Goal: Task Accomplishment & Management: Use online tool/utility

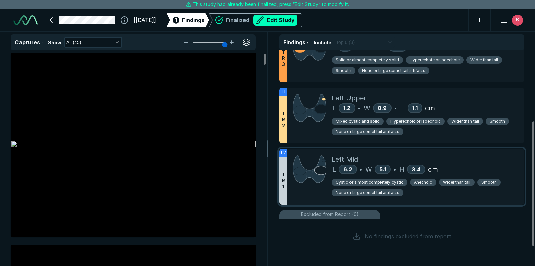
scroll to position [122, 0]
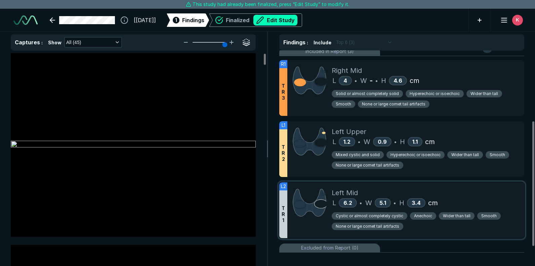
click at [310, 222] on div at bounding box center [310, 211] width 44 height 56
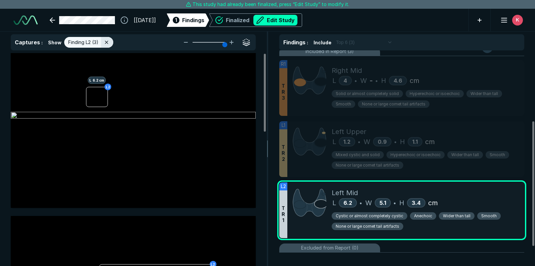
scroll to position [0, 0]
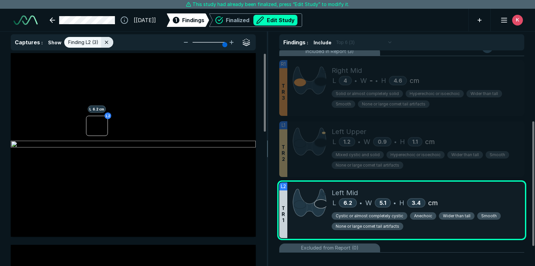
click at [284, 21] on button "Edit Study" at bounding box center [276, 20] width 44 height 11
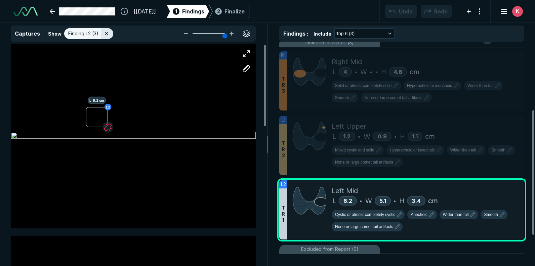
scroll to position [1946, 3274]
click at [107, 127] on button "button" at bounding box center [108, 127] width 11 height 11
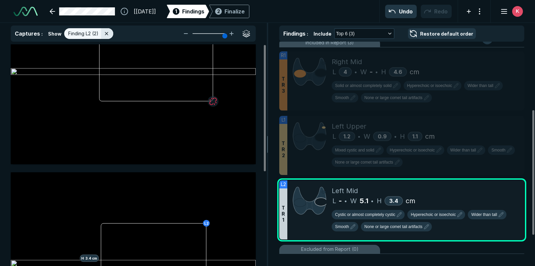
scroll to position [0, 0]
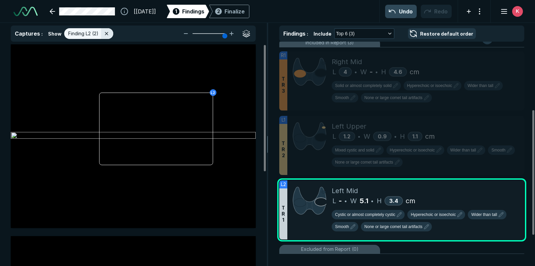
click at [408, 14] on button "Undo" at bounding box center [401, 11] width 32 height 13
click at [395, 15] on button "Undo" at bounding box center [401, 11] width 32 height 13
click at [395, 12] on button "Undo" at bounding box center [401, 11] width 32 height 13
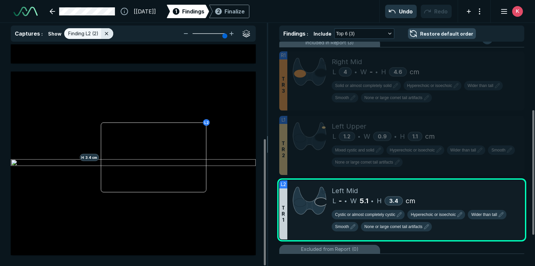
click at [414, 34] on button "Restore default order" at bounding box center [442, 33] width 68 height 11
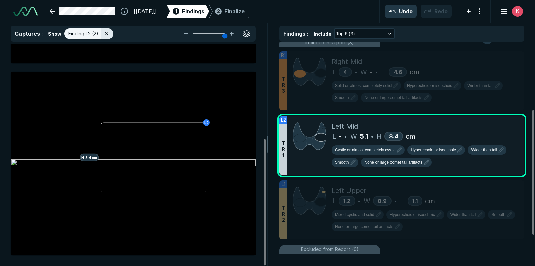
scroll to position [0, 0]
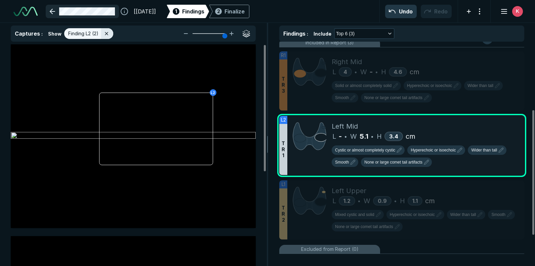
click at [55, 9] on link at bounding box center [82, 11] width 73 height 13
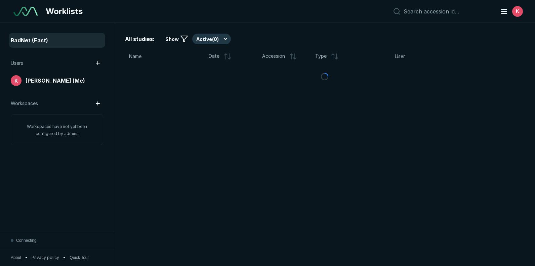
scroll to position [1838, 2652]
click at [42, 79] on span "Kari Mahool-Reed (Me)" at bounding box center [56, 81] width 60 height 8
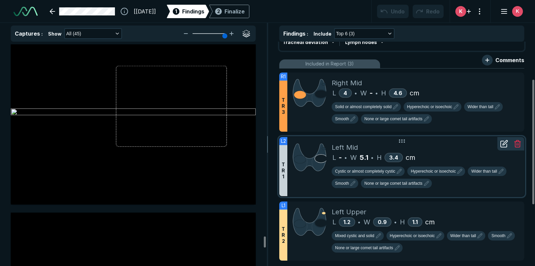
scroll to position [67, 0]
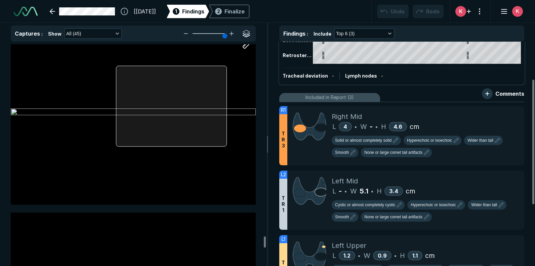
click at [155, 101] on div at bounding box center [133, 113] width 245 height 184
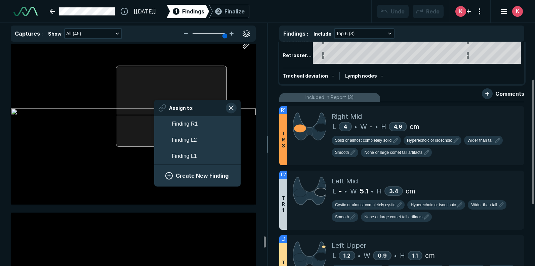
scroll to position [1068, 1251]
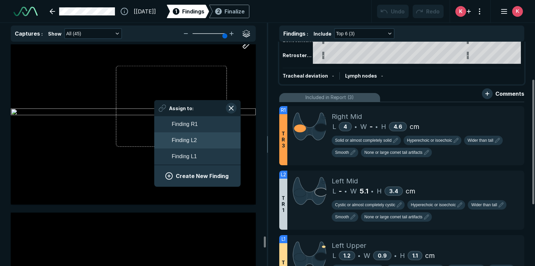
click at [197, 141] on button "Finding L2" at bounding box center [197, 141] width 86 height 16
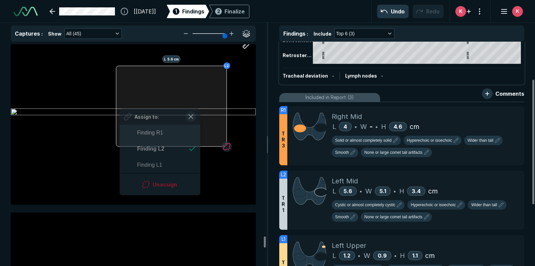
scroll to position [1070, 1228]
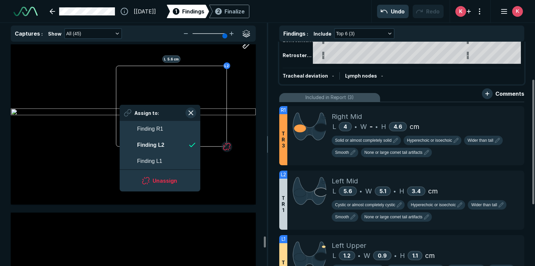
drag, startPoint x: 120, startPoint y: 105, endPoint x: 115, endPoint y: 105, distance: 5.1
click at [115, 105] on div "L2 L 5.6 cm" at bounding box center [133, 113] width 245 height 184
click at [265, 169] on div "R1 H 4.6 cm L 4 cm L1 L1 L1 L 1.2 cm L1 H 1.1 cm W 0.9 cm L1 L2 L 5.6 cm Assign…" at bounding box center [133, 155] width 267 height 222
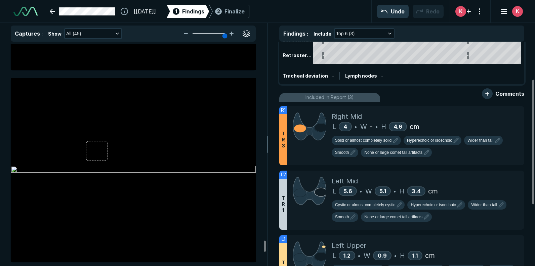
scroll to position [7870, 0]
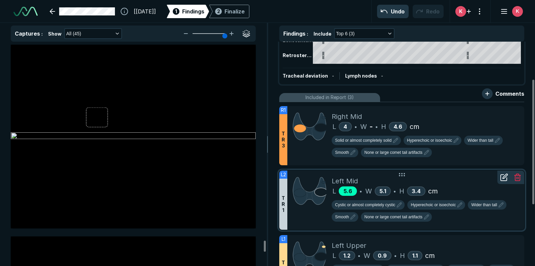
click at [351, 191] on span "5.6" at bounding box center [348, 191] width 9 height 7
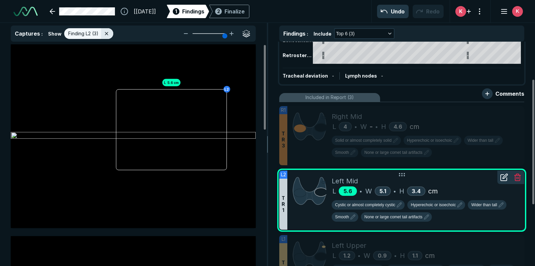
scroll to position [1790, 1957]
click at [503, 181] on icon at bounding box center [504, 178] width 8 height 8
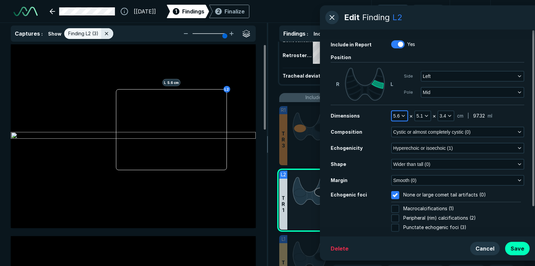
click at [403, 114] on icon "button" at bounding box center [403, 115] width 5 height 5
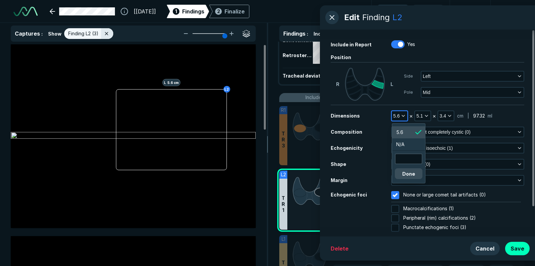
scroll to position [1094, 1013]
click at [415, 156] on input "text" at bounding box center [409, 158] width 26 height 9
type input "6.2"
click at [404, 174] on button "Done" at bounding box center [409, 174] width 28 height 11
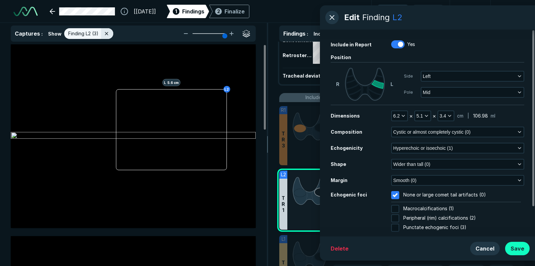
click at [519, 248] on button "Save" at bounding box center [518, 248] width 25 height 13
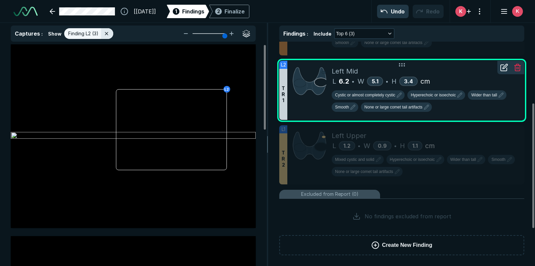
scroll to position [110, 0]
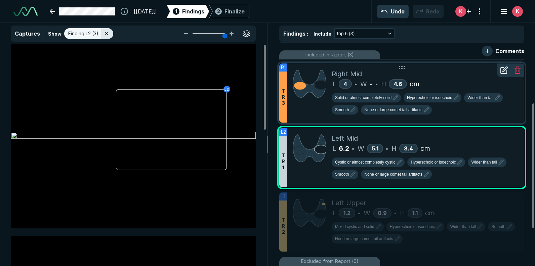
click at [313, 107] on div at bounding box center [310, 93] width 44 height 59
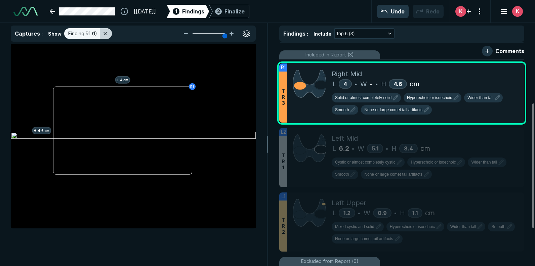
click at [106, 34] on icon at bounding box center [105, 33] width 5 height 5
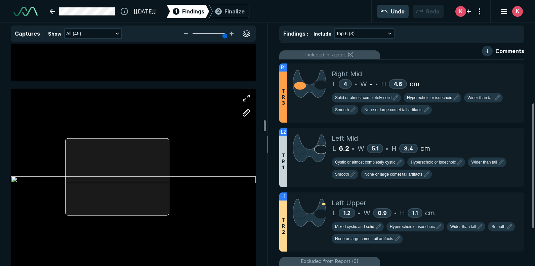
scroll to position [3061, 0]
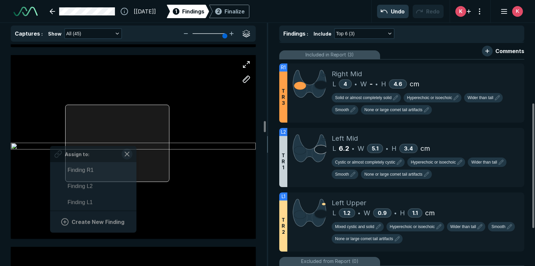
click at [136, 143] on div at bounding box center [117, 143] width 104 height 77
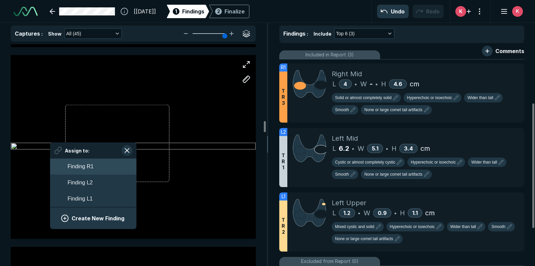
click at [91, 168] on span "Finding R1" at bounding box center [81, 167] width 26 height 8
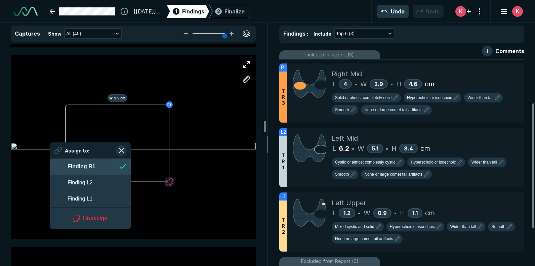
scroll to position [1070, 1228]
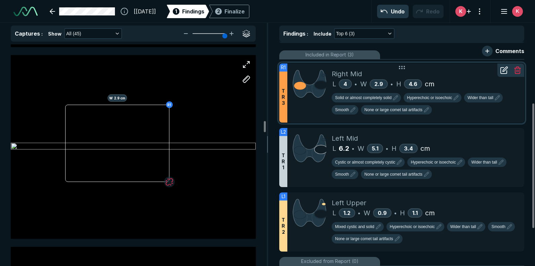
click at [505, 73] on icon at bounding box center [504, 70] width 8 height 8
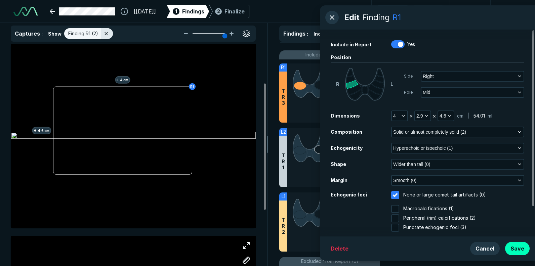
scroll to position [165, 0]
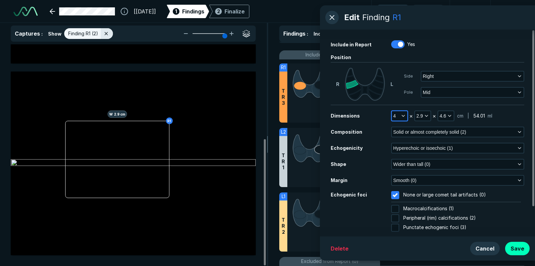
click at [403, 116] on icon "button" at bounding box center [403, 115] width 5 height 5
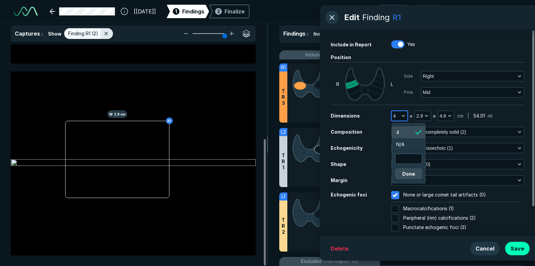
scroll to position [1094, 1013]
click at [411, 159] on input "text" at bounding box center [409, 158] width 26 height 9
type input "4.6"
click at [449, 117] on icon "button" at bounding box center [449, 115] width 5 height 5
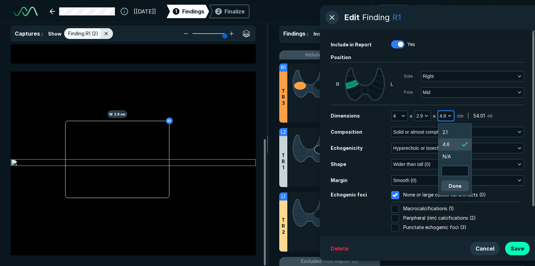
scroll to position [1148, 1013]
click at [452, 133] on li "2.1" at bounding box center [455, 132] width 33 height 12
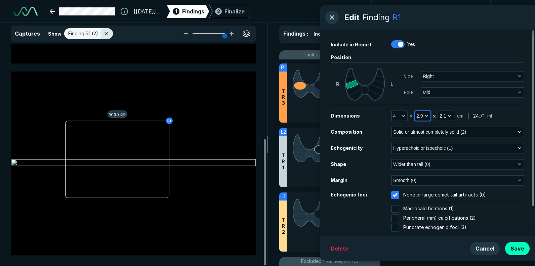
click at [430, 116] on button "2.9" at bounding box center [422, 115] width 15 height 9
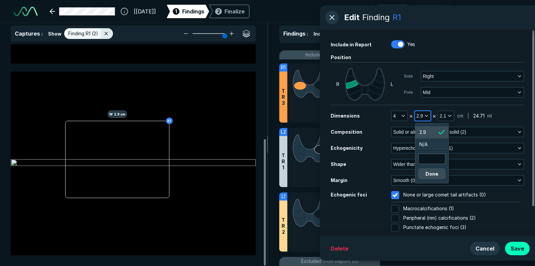
scroll to position [1094, 1013]
click at [430, 116] on button "2.9" at bounding box center [422, 115] width 15 height 9
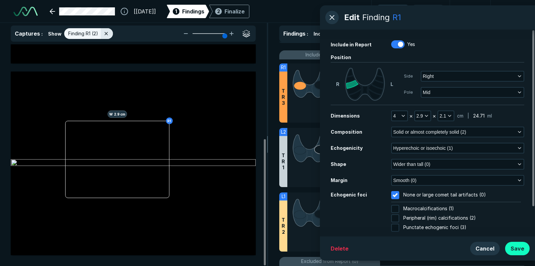
click at [520, 248] on button "Save" at bounding box center [518, 248] width 25 height 13
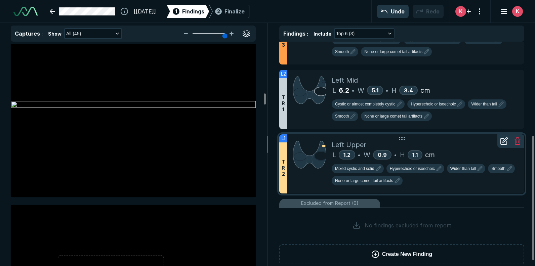
scroll to position [135, 0]
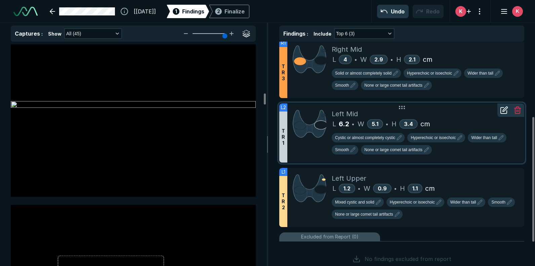
click at [503, 112] on icon at bounding box center [504, 110] width 8 height 8
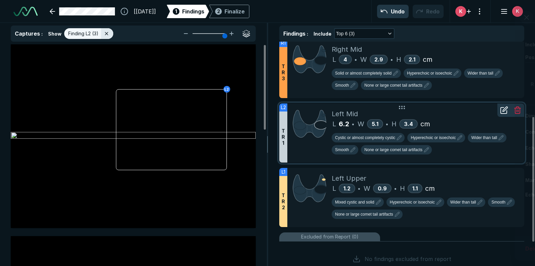
scroll to position [1675, 1725]
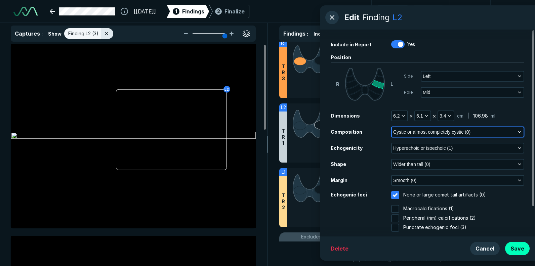
click at [520, 128] on button "Cystic or almost completely cystic (0)" at bounding box center [458, 131] width 132 height 9
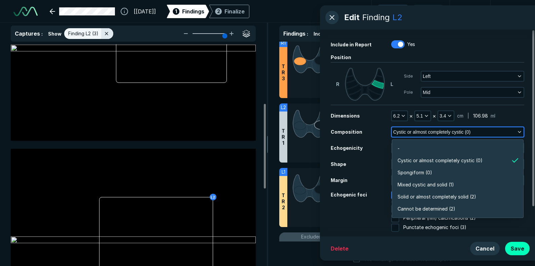
scroll to position [155, 0]
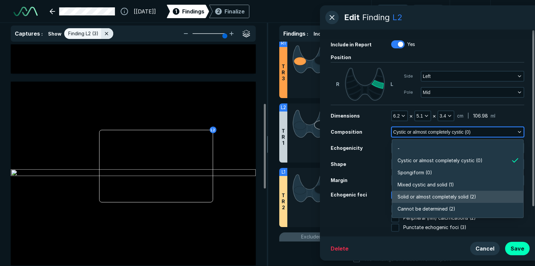
click at [451, 198] on span "Solid or almost completely solid (2)" at bounding box center [437, 196] width 79 height 7
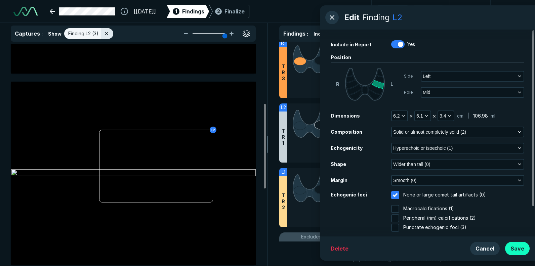
click at [519, 246] on button "Save" at bounding box center [518, 248] width 25 height 13
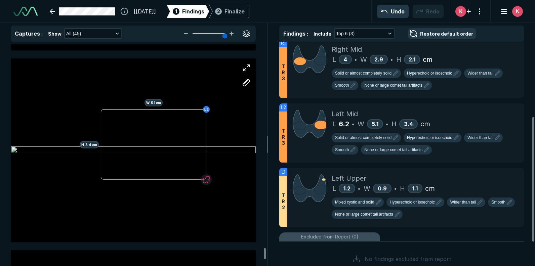
scroll to position [8308, 0]
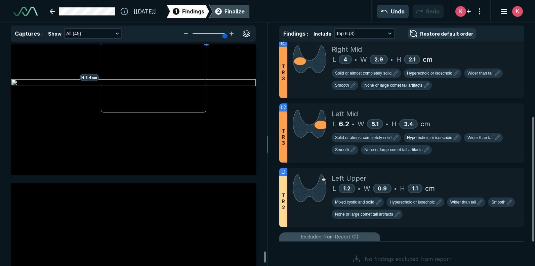
click at [245, 10] on div "Finalize" at bounding box center [235, 11] width 20 height 8
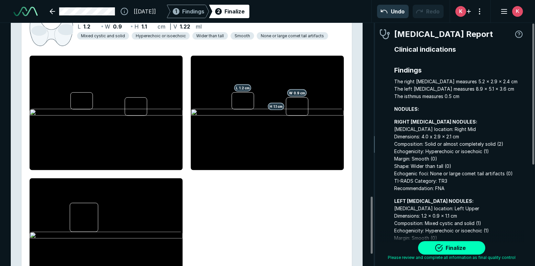
scroll to position [789, 0]
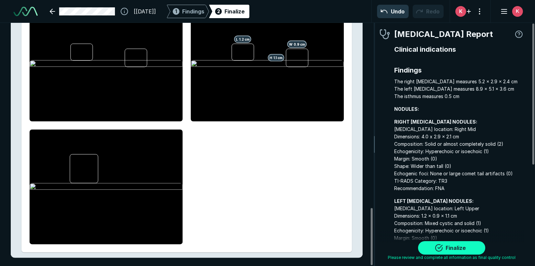
click at [445, 248] on button "Finalize" at bounding box center [451, 247] width 67 height 13
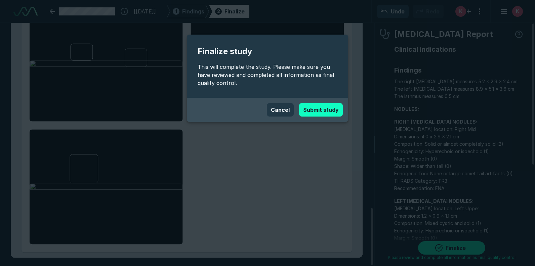
click at [315, 108] on button "Submit study" at bounding box center [321, 109] width 44 height 13
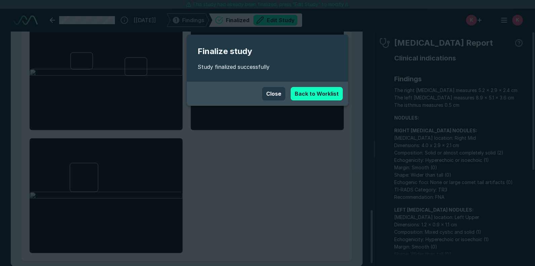
click at [321, 96] on link "Back to Worklist" at bounding box center [317, 93] width 52 height 13
